Goal: Transaction & Acquisition: Purchase product/service

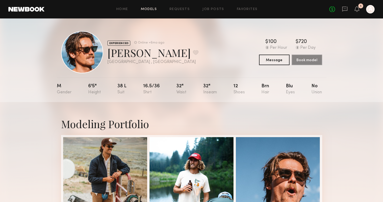
click at [149, 9] on link "Models" at bounding box center [149, 9] width 16 height 3
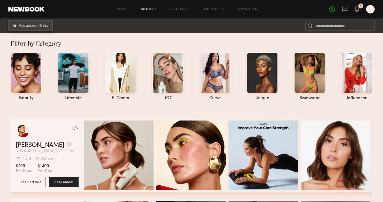
click at [31, 26] on span "Advanced Filters" at bounding box center [33, 26] width 29 height 4
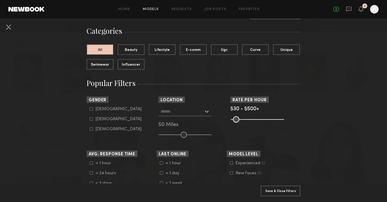
scroll to position [37, 0]
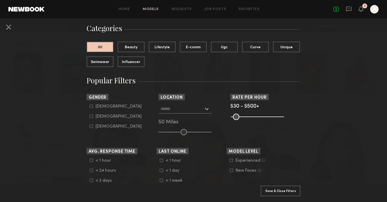
click at [90, 107] on icon at bounding box center [91, 105] width 3 height 3
type input "*"
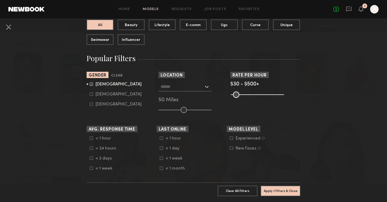
scroll to position [60, 0]
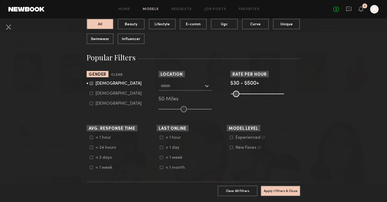
click at [208, 85] on div at bounding box center [184, 85] width 53 height 9
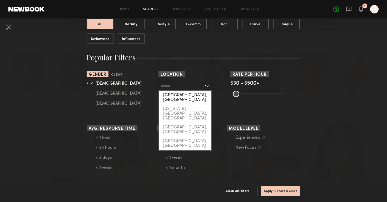
click at [185, 95] on div "[GEOGRAPHIC_DATA], [GEOGRAPHIC_DATA]" at bounding box center [185, 98] width 52 height 14
type input "**********"
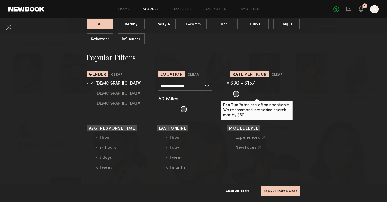
drag, startPoint x: 278, startPoint y: 94, endPoint x: 244, endPoint y: 96, distance: 33.5
type input "***"
click at [244, 96] on input "range" at bounding box center [257, 94] width 53 height 6
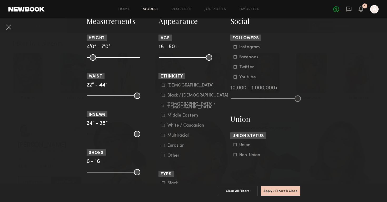
scroll to position [243, 0]
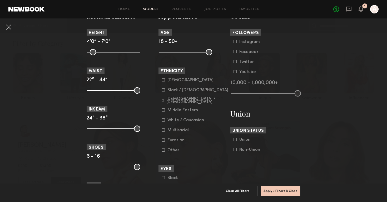
click at [162, 101] on icon at bounding box center [163, 100] width 2 height 2
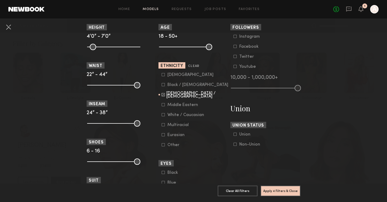
scroll to position [247, 0]
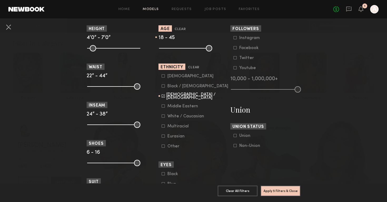
type input "**"
drag, startPoint x: 208, startPoint y: 49, endPoint x: 211, endPoint y: 51, distance: 3.7
click at [209, 50] on input "range" at bounding box center [185, 48] width 53 height 6
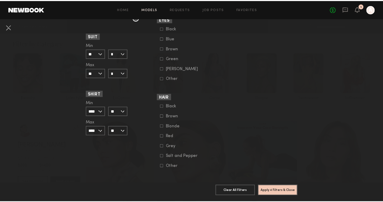
scroll to position [401, 0]
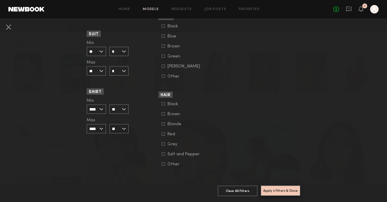
click at [279, 188] on button "Apply 4 Filters & Close" at bounding box center [280, 190] width 40 height 11
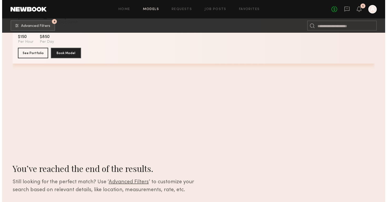
scroll to position [7171, 0]
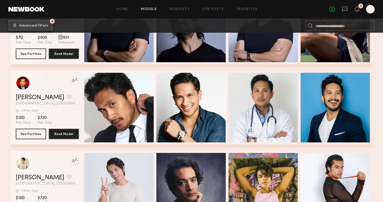
click at [36, 28] on button "4 Advanced Filters" at bounding box center [30, 25] width 44 height 11
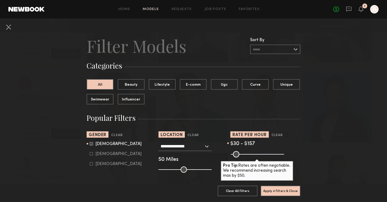
drag, startPoint x: 89, startPoint y: 144, endPoint x: 92, endPoint y: 152, distance: 7.8
click at [90, 144] on icon at bounding box center [91, 143] width 3 height 3
type input "*"
click at [91, 153] on label "Female" at bounding box center [116, 153] width 52 height 3
type input "**"
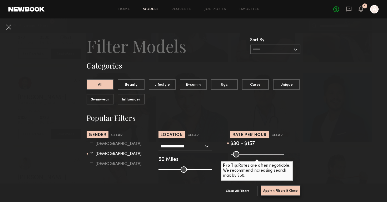
click at [273, 187] on button "Apply 4 Filters & Close" at bounding box center [280, 190] width 40 height 11
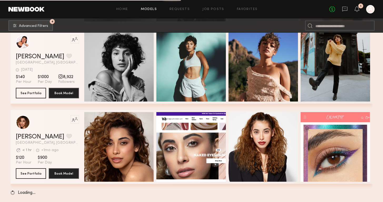
scroll to position [3774, 0]
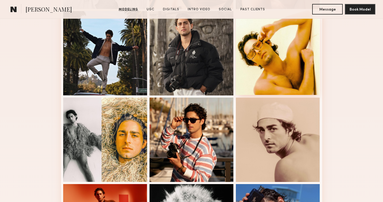
scroll to position [187, 0]
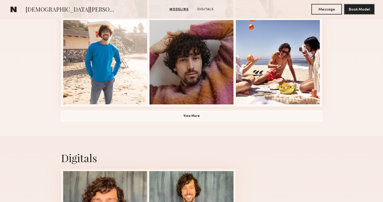
scroll to position [385, 0]
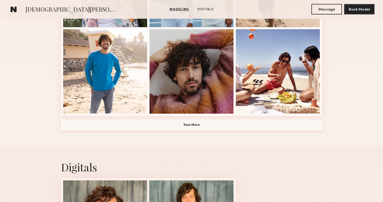
click at [240, 126] on button "View More" at bounding box center [191, 124] width 261 height 11
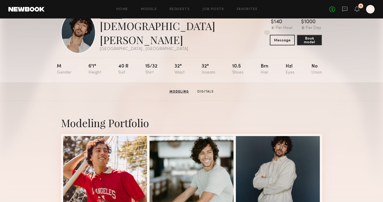
scroll to position [0, 0]
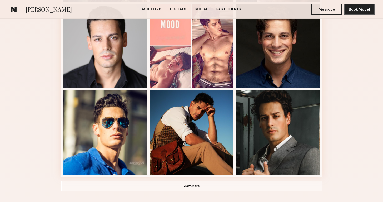
scroll to position [344, 0]
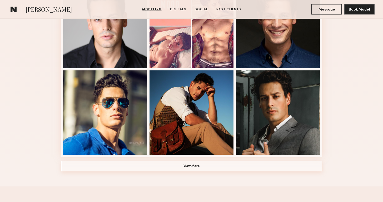
click at [178, 164] on button "View More" at bounding box center [191, 165] width 261 height 11
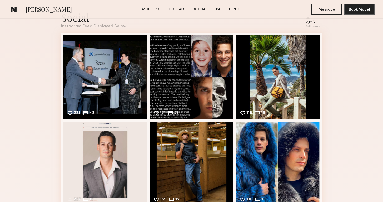
scroll to position [1086, 0]
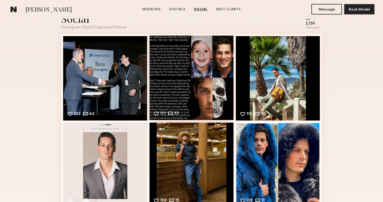
click at [195, 85] on div "171 53 Likes & comments displayed to show model’s engagement" at bounding box center [191, 78] width 84 height 84
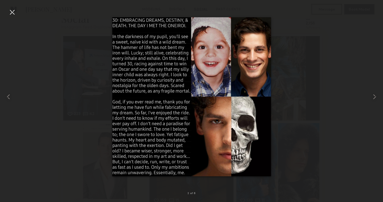
click at [16, 12] on div at bounding box center [12, 12] width 8 height 8
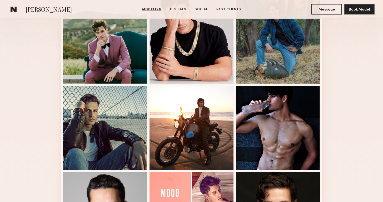
scroll to position [126, 0]
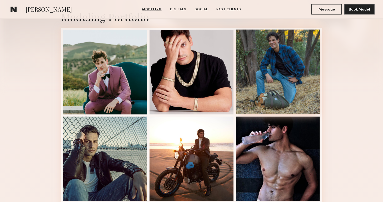
click at [283, 84] on div at bounding box center [278, 71] width 84 height 84
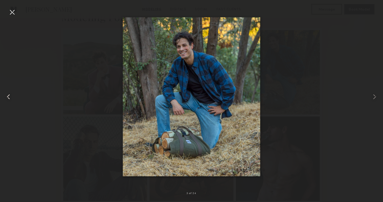
drag, startPoint x: 11, startPoint y: 12, endPoint x: 11, endPoint y: 16, distance: 3.7
click at [11, 12] on div at bounding box center [12, 12] width 8 height 8
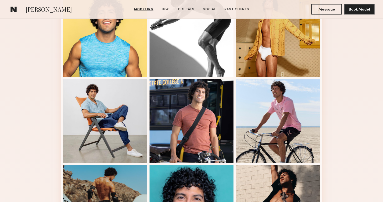
scroll to position [249, 0]
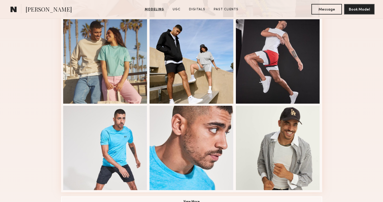
scroll to position [295, 0]
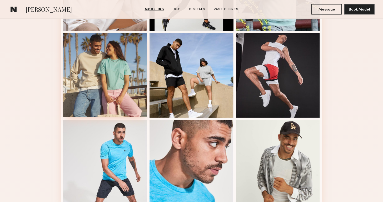
click at [138, 71] on div at bounding box center [105, 75] width 84 height 84
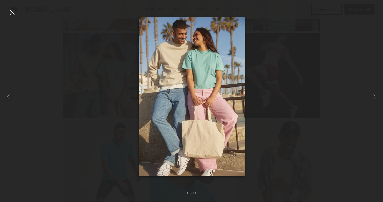
click at [11, 11] on div at bounding box center [12, 12] width 8 height 8
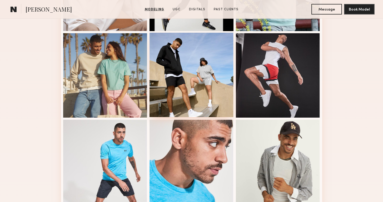
click at [188, 94] on div at bounding box center [191, 75] width 84 height 84
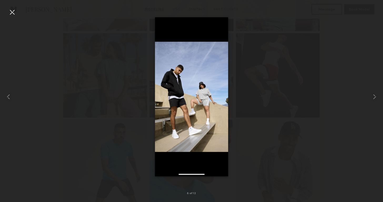
click at [13, 11] on div at bounding box center [12, 12] width 8 height 8
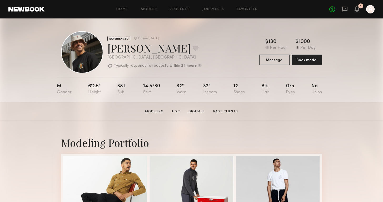
scroll to position [97, 0]
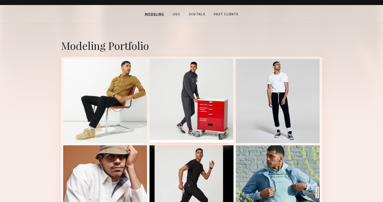
click at [188, 71] on div at bounding box center [191, 100] width 84 height 84
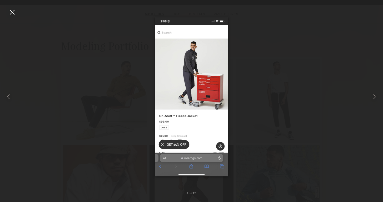
click at [189, 77] on img at bounding box center [191, 96] width 73 height 159
click at [13, 10] on div at bounding box center [12, 12] width 8 height 8
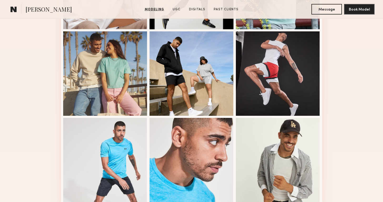
scroll to position [305, 0]
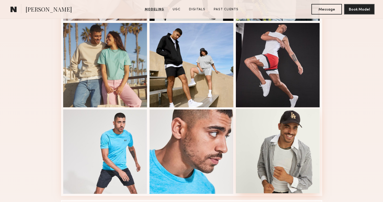
click at [274, 148] on div at bounding box center [278, 151] width 84 height 84
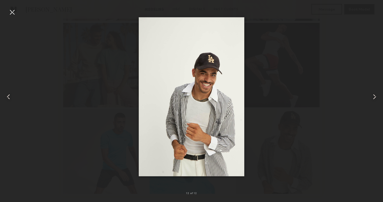
click at [12, 12] on div at bounding box center [12, 12] width 8 height 8
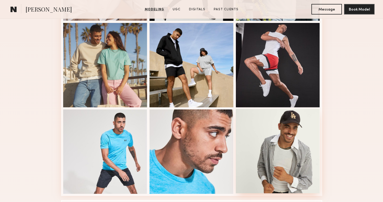
scroll to position [404, 0]
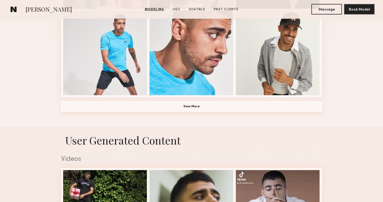
click at [228, 107] on button "View More" at bounding box center [191, 106] width 261 height 11
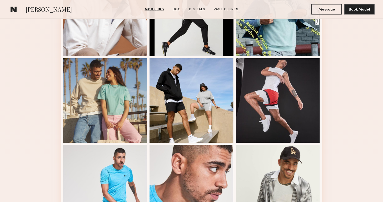
scroll to position [243, 0]
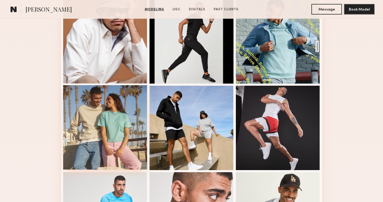
click at [103, 126] on div at bounding box center [105, 127] width 84 height 84
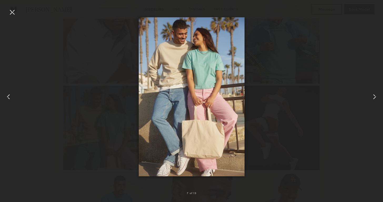
click at [14, 13] on div at bounding box center [12, 12] width 8 height 8
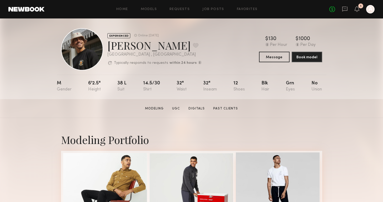
scroll to position [0, 0]
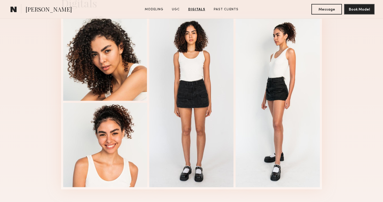
scroll to position [994, 0]
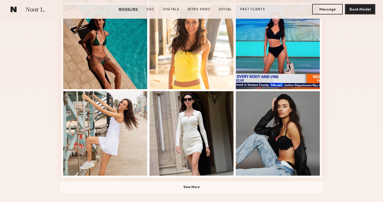
scroll to position [323, 0]
